Goal: Transaction & Acquisition: Obtain resource

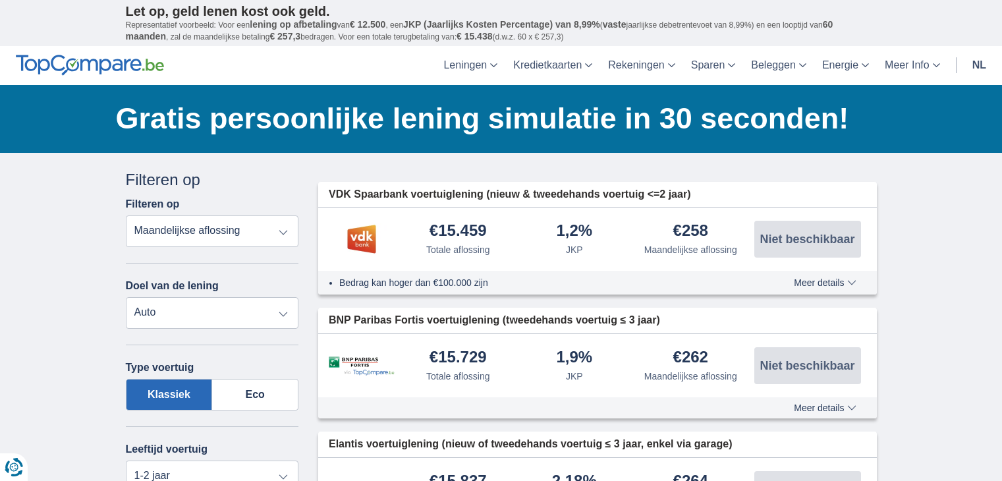
select select "vehicleLoan"
select select "1-2"
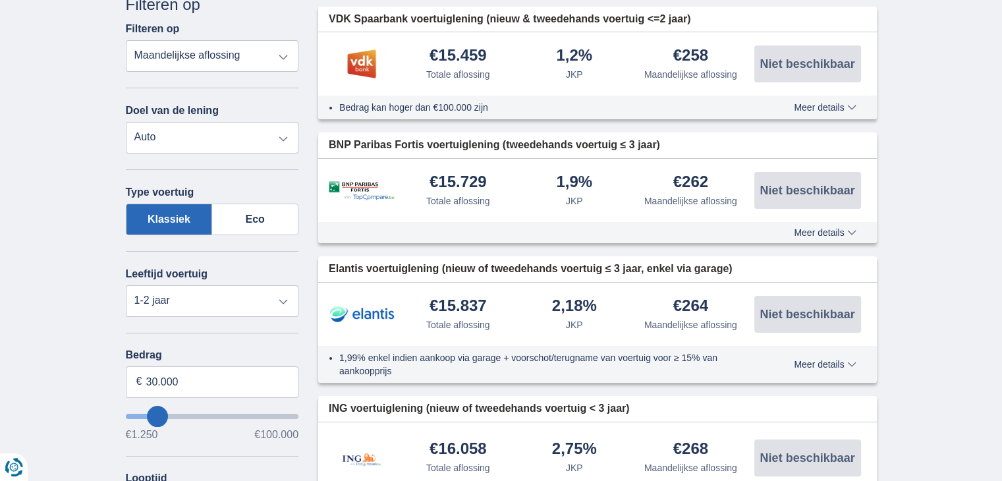
type input "30.000"
type input "30250"
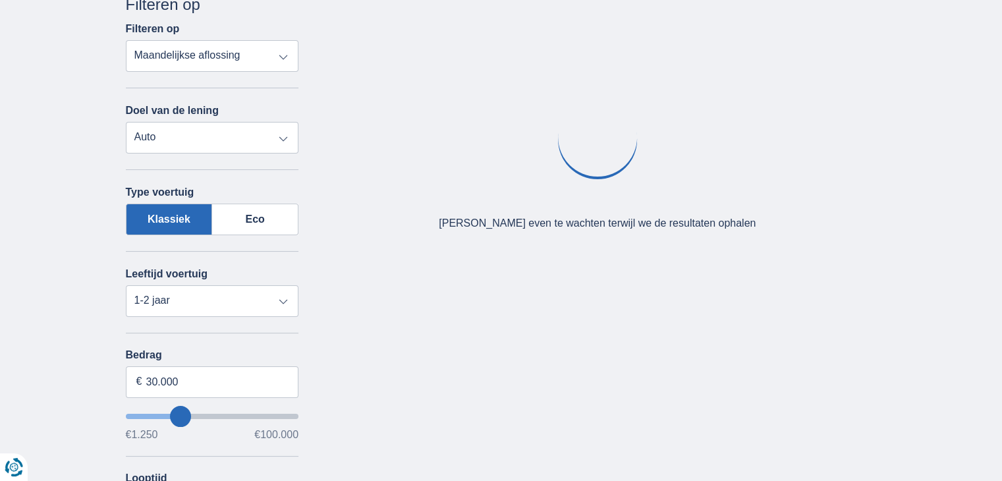
click at [466, 470] on div "Annuleren Filters Filteren op Filteren op Totale aflossing JKP Maandelijkse afl…" at bounding box center [501, 388] width 771 height 790
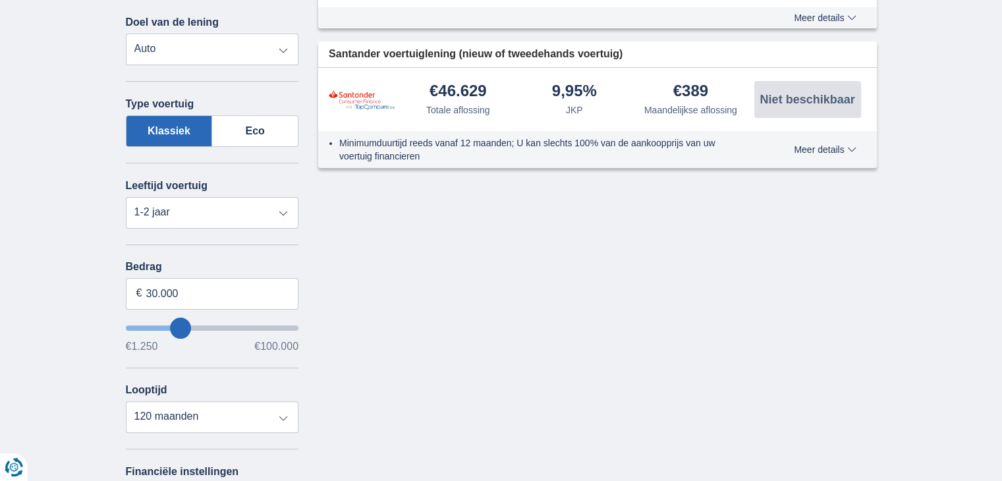
scroll to position [316, 0]
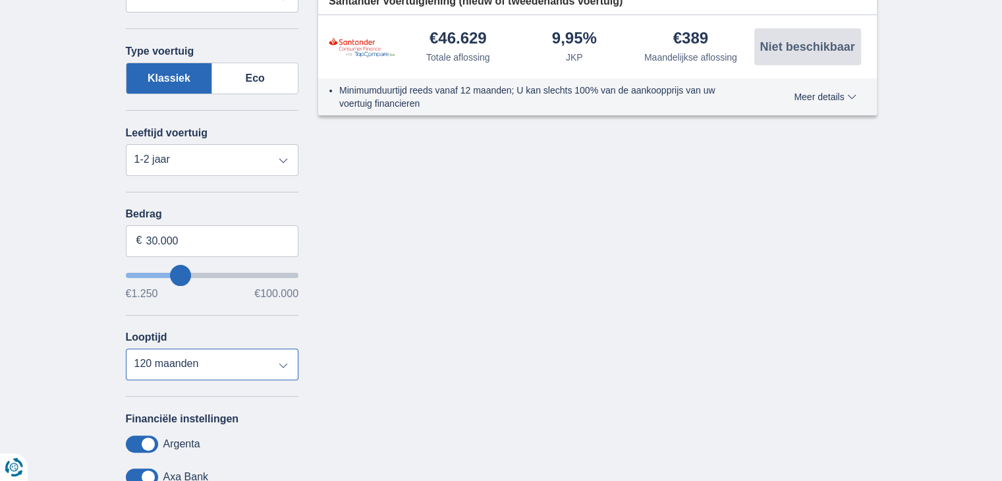
click at [282, 361] on select "12 maanden 18 maanden 24 maanden 30 maanden 36 maanden 42 maanden 48 maanden 60…" at bounding box center [212, 365] width 173 height 32
select select "60"
click at [126, 349] on select "12 maanden 18 maanden 24 maanden 30 maanden 36 maanden 42 maanden 48 maanden 60…" at bounding box center [212, 365] width 173 height 32
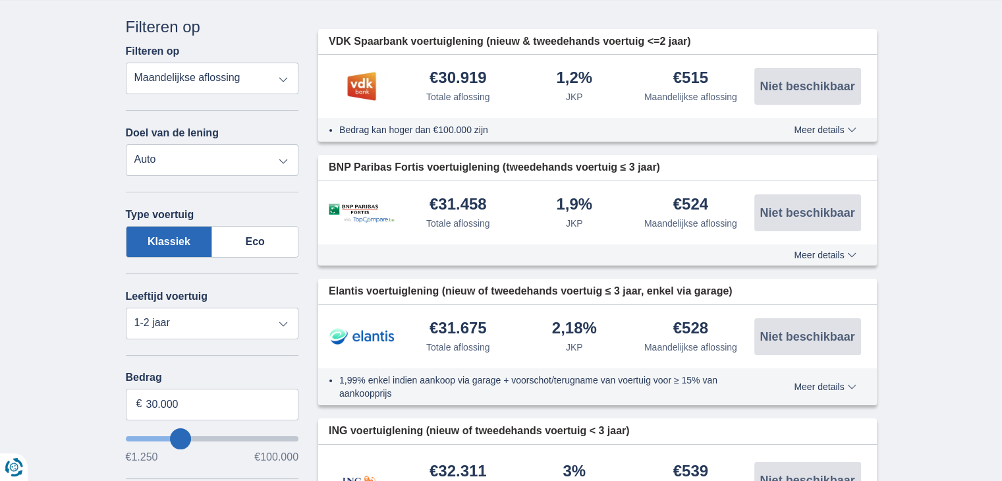
scroll to position [140, 0]
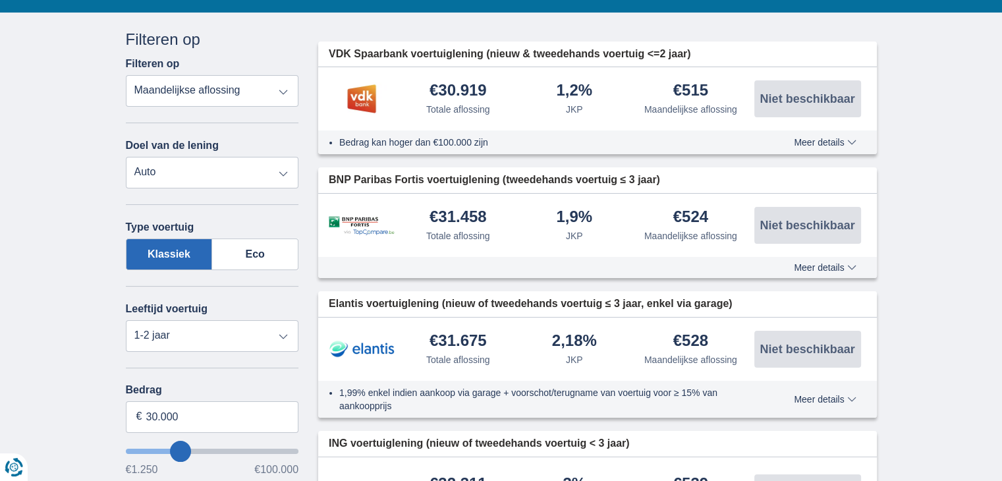
click at [849, 395] on span "Meer details" at bounding box center [825, 399] width 62 height 9
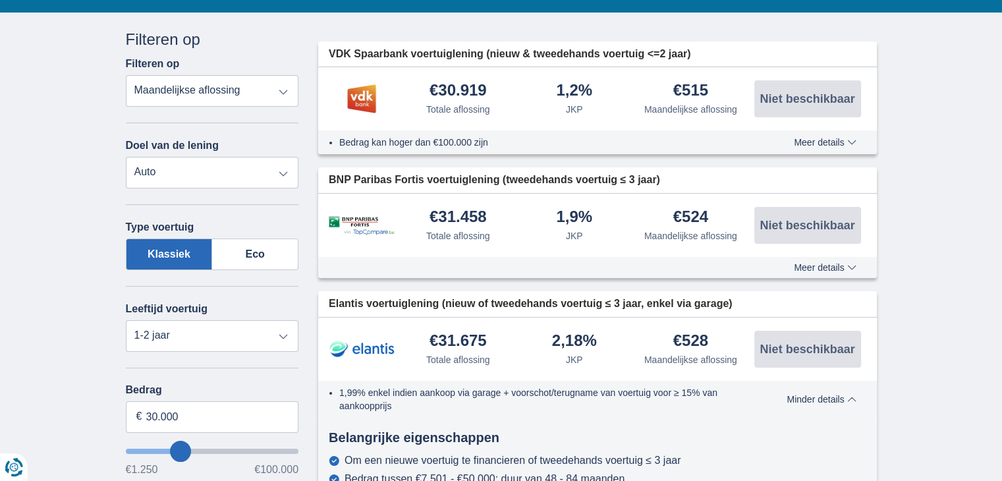
scroll to position [105, 0]
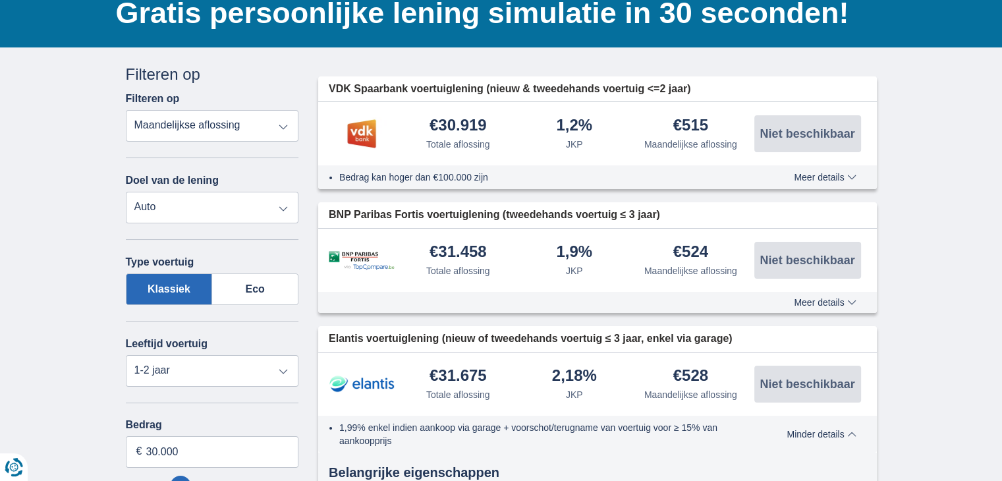
click at [853, 176] on span "Meer details" at bounding box center [825, 177] width 62 height 9
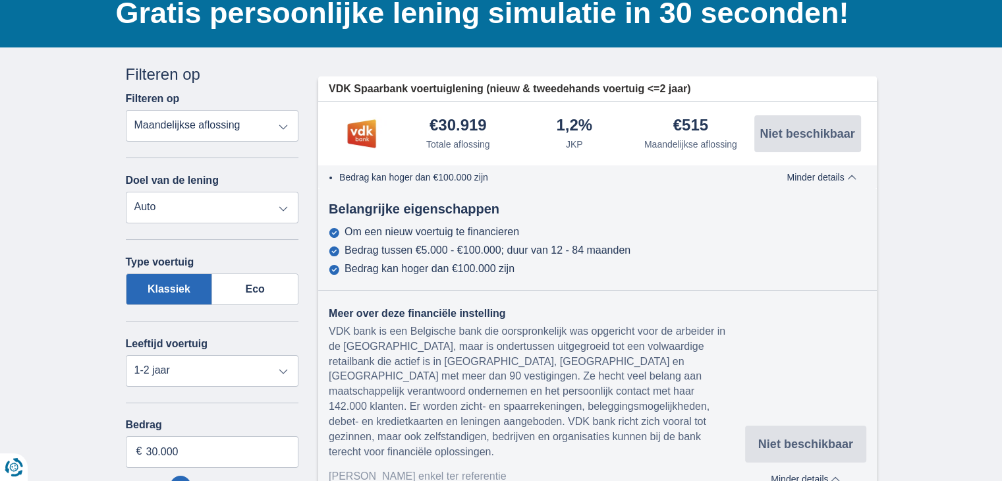
scroll to position [0, 0]
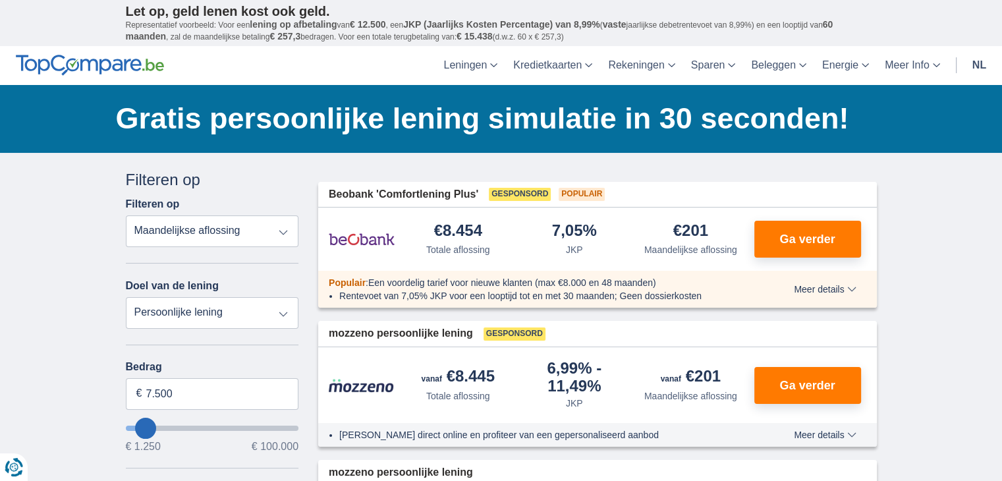
click at [285, 311] on select "Persoonlijke lening Auto Moto / fiets Mobilhome / caravan Renovatie Energie Sch…" at bounding box center [212, 313] width 173 height 32
select select "vehicleLoan"
click at [126, 297] on select "Persoonlijke lening Auto Moto / fiets Mobilhome / caravan Renovatie Energie Sch…" at bounding box center [212, 313] width 173 height 32
select select "3-4"
type input "15.000"
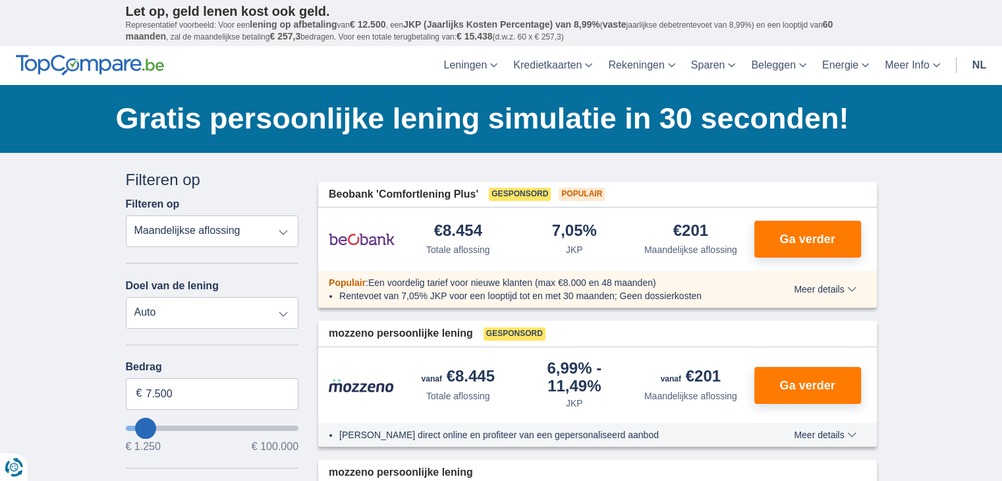
type input "15250"
select select "60"
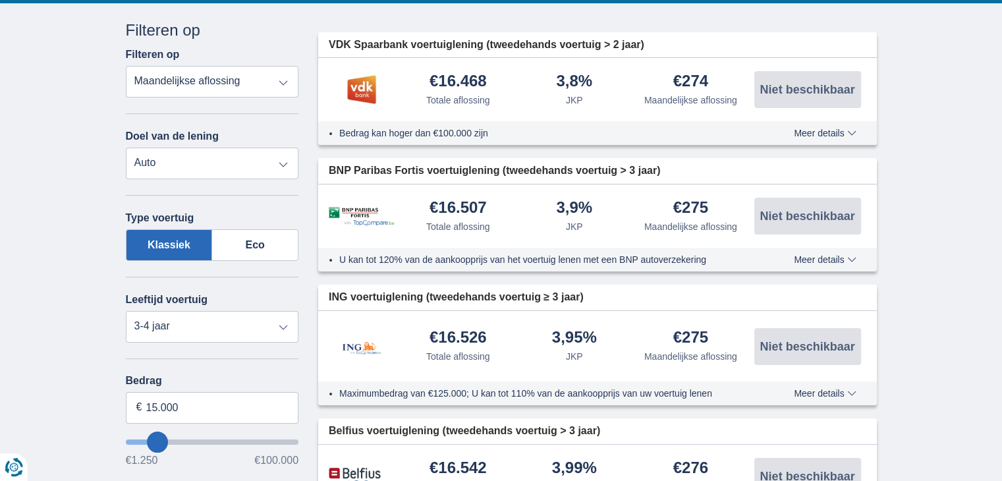
scroll to position [176, 0]
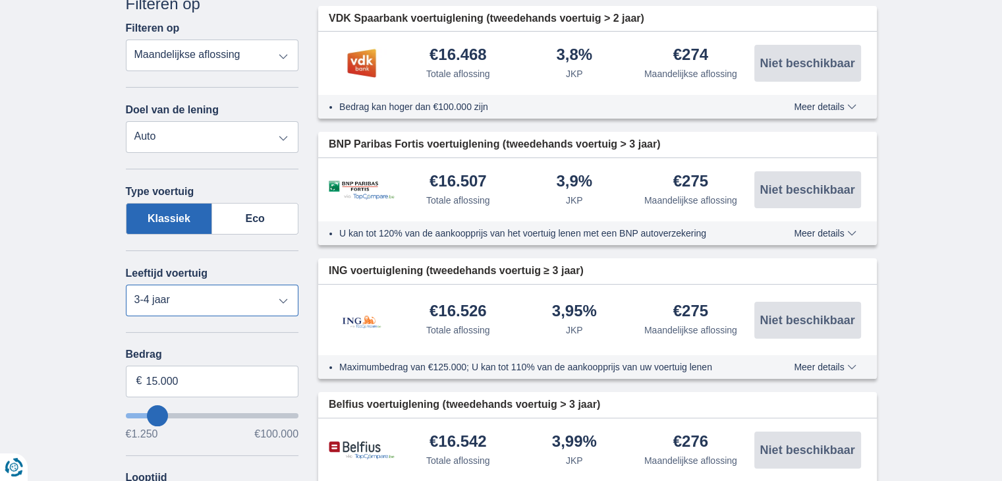
click at [285, 308] on select "Nieuw 0-1 jaar 1-2 jaar 2-3 jaar 3-4 jaar 4-5 jaar 5+ jaar" at bounding box center [212, 301] width 173 height 32
select select "1-2"
click at [126, 285] on select "Nieuw 0-1 jaar 1-2 jaar 2-3 jaar 3-4 jaar 4-5 jaar 5+ jaar" at bounding box center [212, 301] width 173 height 32
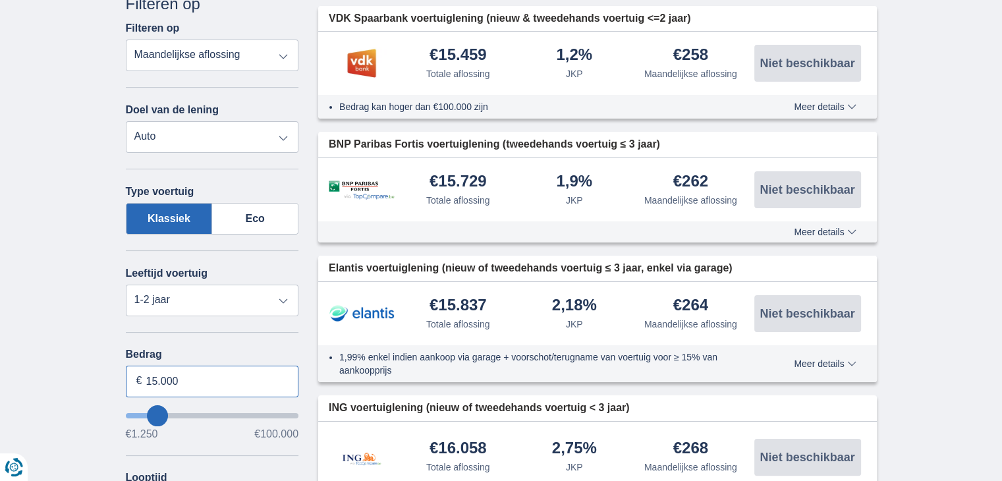
click at [202, 372] on input "15.000" at bounding box center [212, 382] width 173 height 32
type input "1"
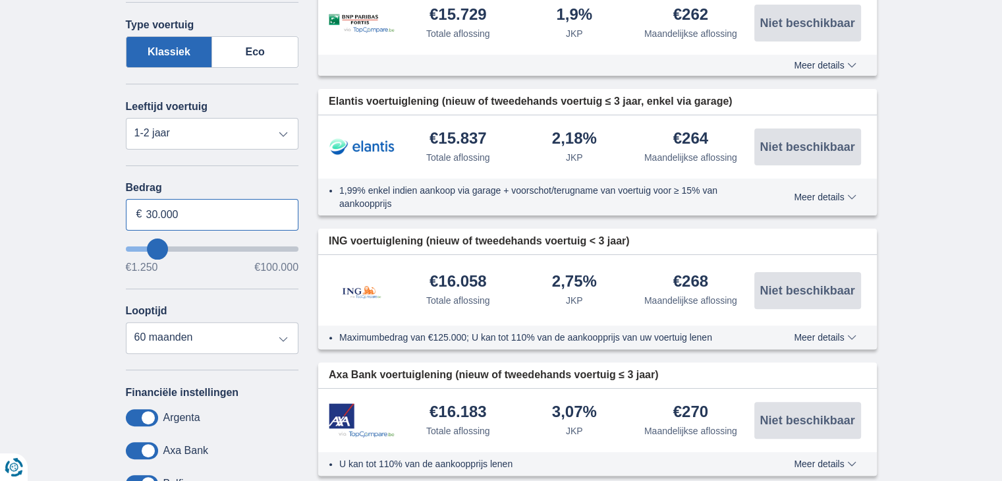
scroll to position [351, 0]
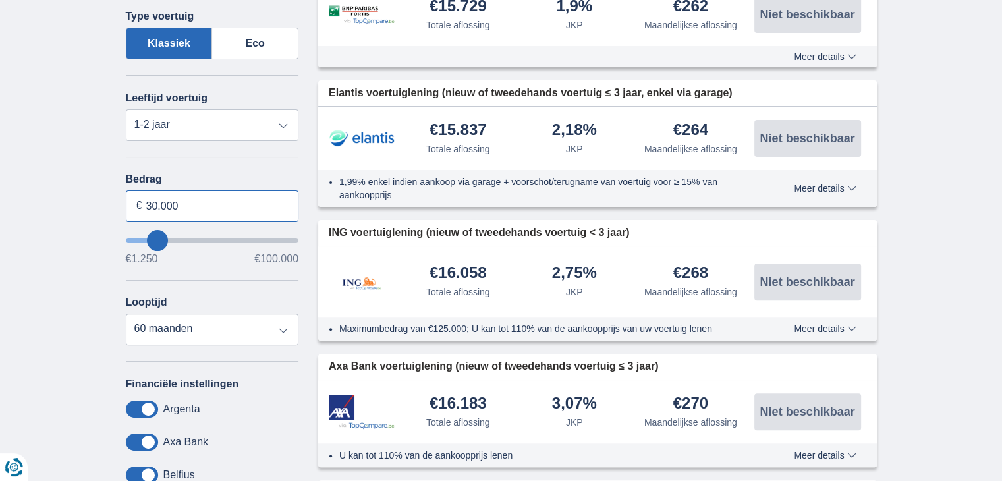
type input "30.000"
type input "30250"
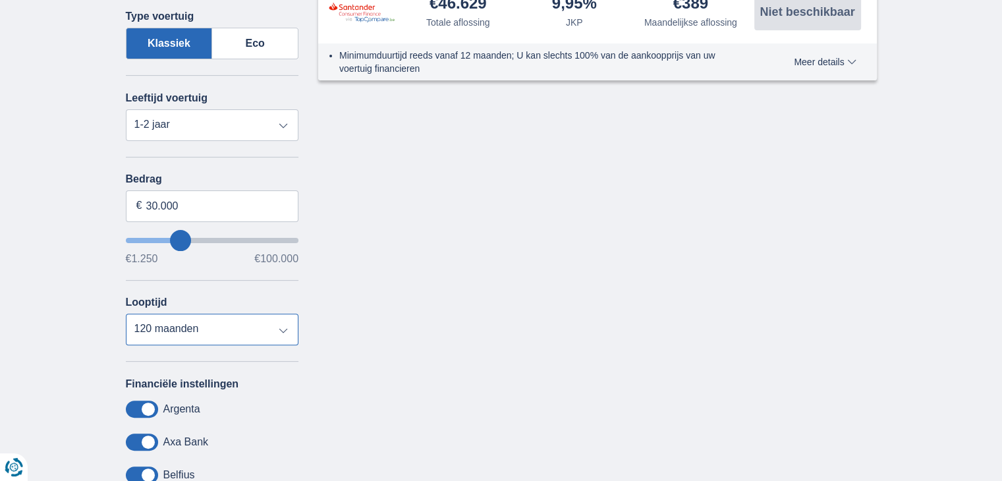
select select "60"
click at [126, 314] on select "12 maanden 18 maanden 24 maanden 30 maanden 36 maanden 42 maanden 48 maanden 60…" at bounding box center [212, 330] width 173 height 32
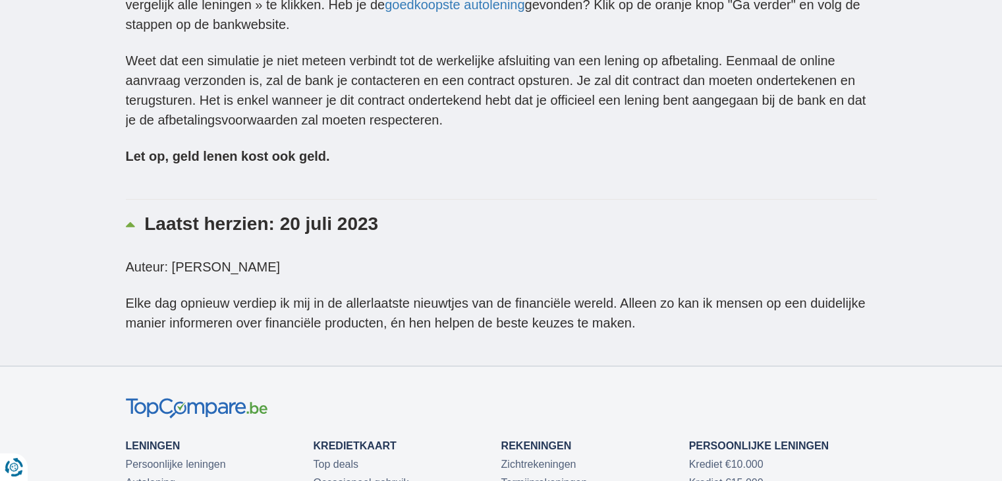
scroll to position [0, 0]
